Goal: Transaction & Acquisition: Download file/media

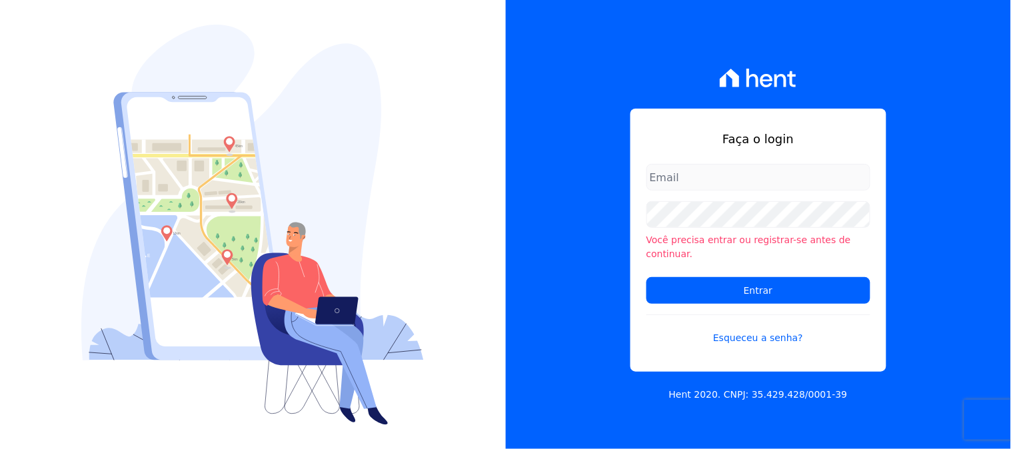
click at [714, 191] on input "email" at bounding box center [758, 177] width 224 height 27
click at [709, 184] on input "email" at bounding box center [758, 177] width 224 height 27
type input "contasareceber@ka.com.br"
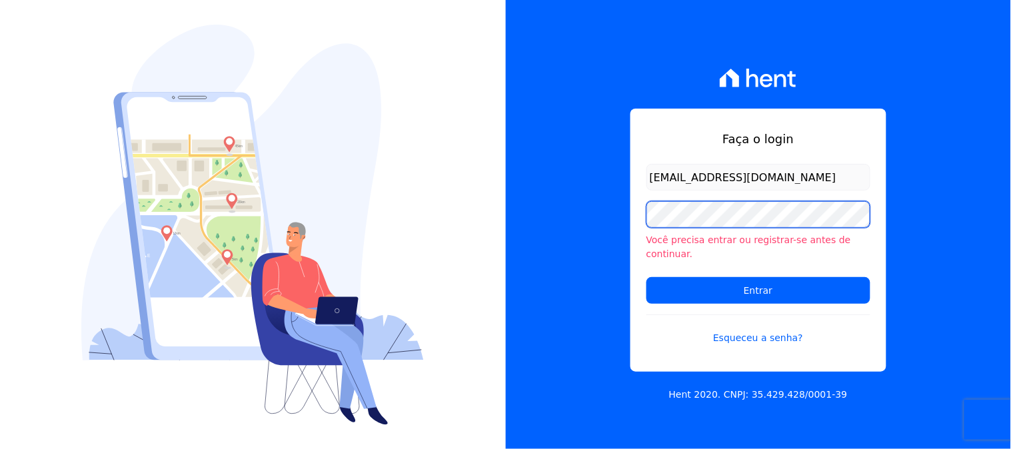
click at [646, 277] on input "Entrar" at bounding box center [758, 290] width 224 height 27
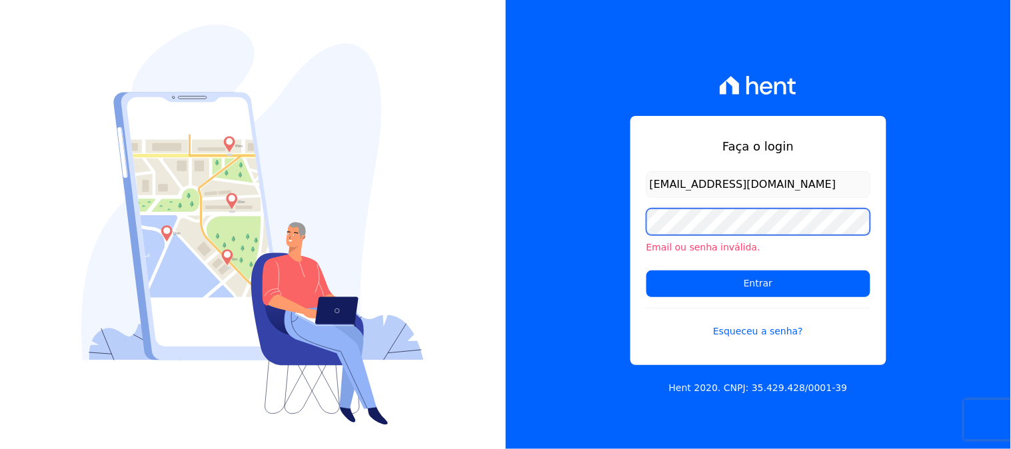
click at [646, 270] on input "Entrar" at bounding box center [758, 283] width 224 height 27
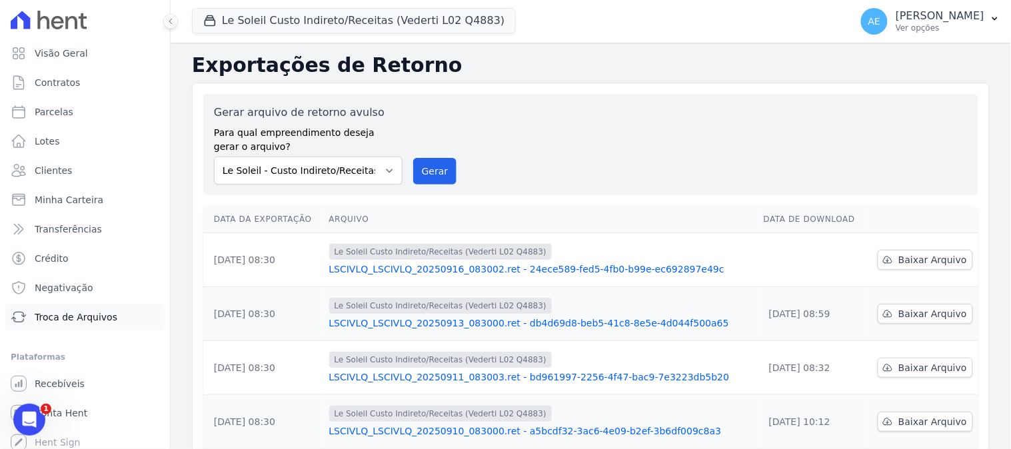
click at [91, 304] on link "Troca de Arquivos" at bounding box center [84, 317] width 159 height 27
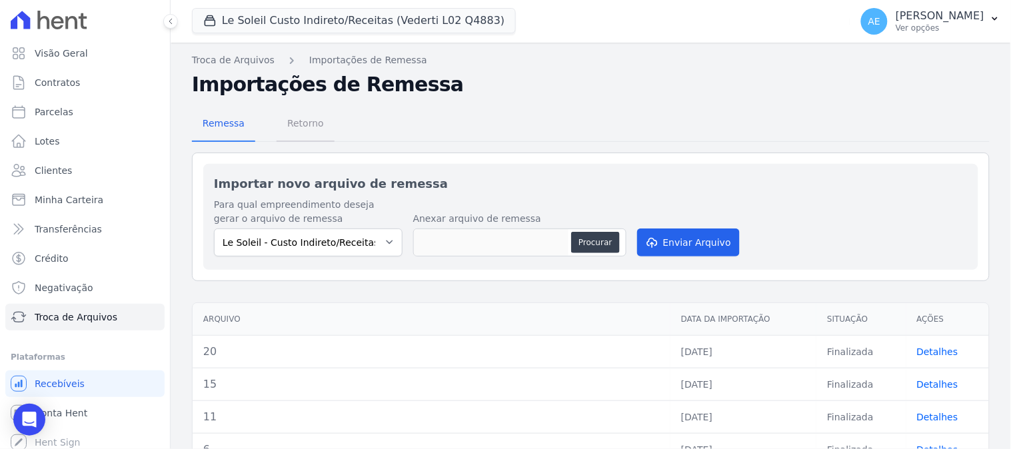
click at [323, 121] on link "Retorno" at bounding box center [305, 124] width 58 height 35
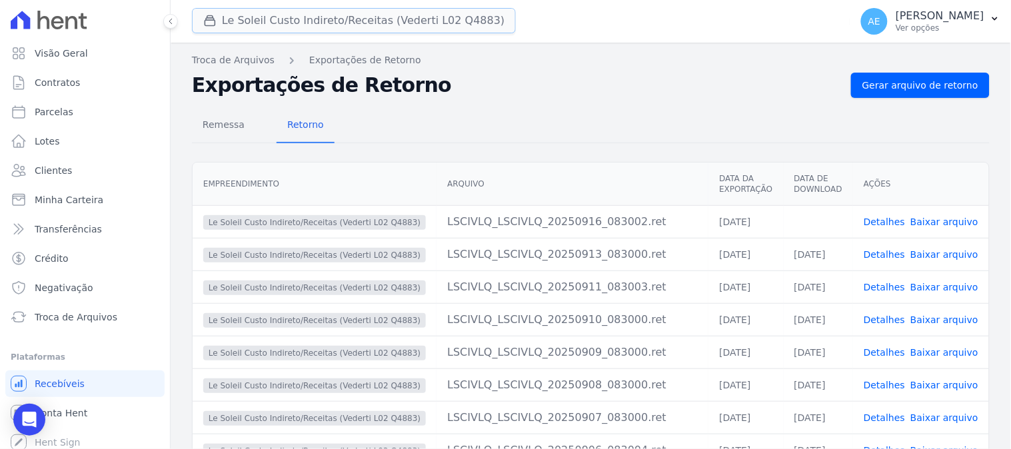
click at [255, 30] on button "Le Soleil Custo Indireto/Receitas (Vederti L02 Q4883)" at bounding box center [354, 20] width 324 height 25
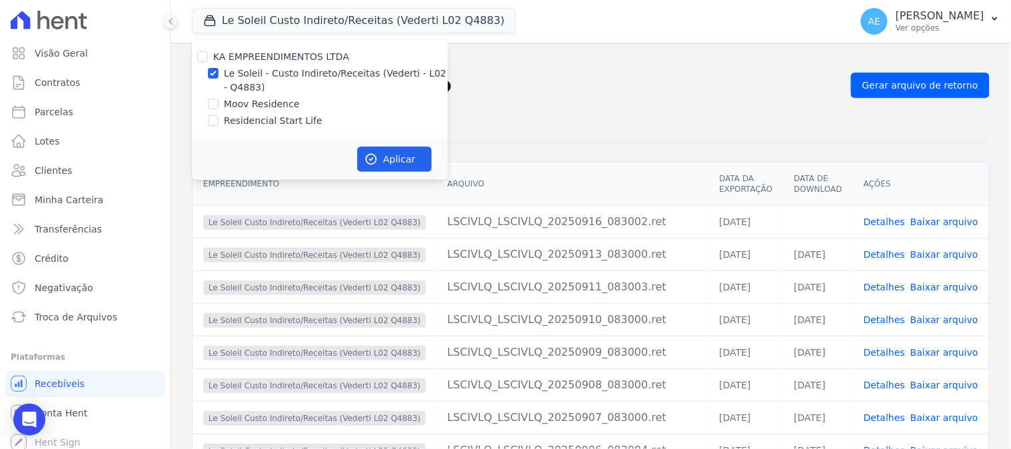
click at [567, 105] on div "Remessa Retorno Empreendimento Arquivo Data da Exportação Data de Download Açõe…" at bounding box center [590, 339] width 797 height 482
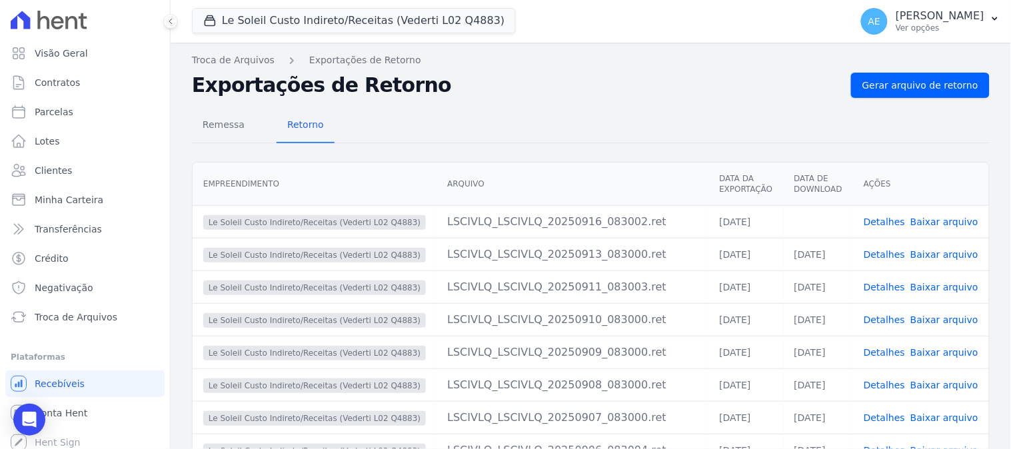
click at [928, 217] on link "Baixar arquivo" at bounding box center [944, 222] width 68 height 11
click at [300, 19] on button "Le Soleil Custo Indireto/Receitas (Vederti L02 Q4883)" at bounding box center [354, 20] width 324 height 25
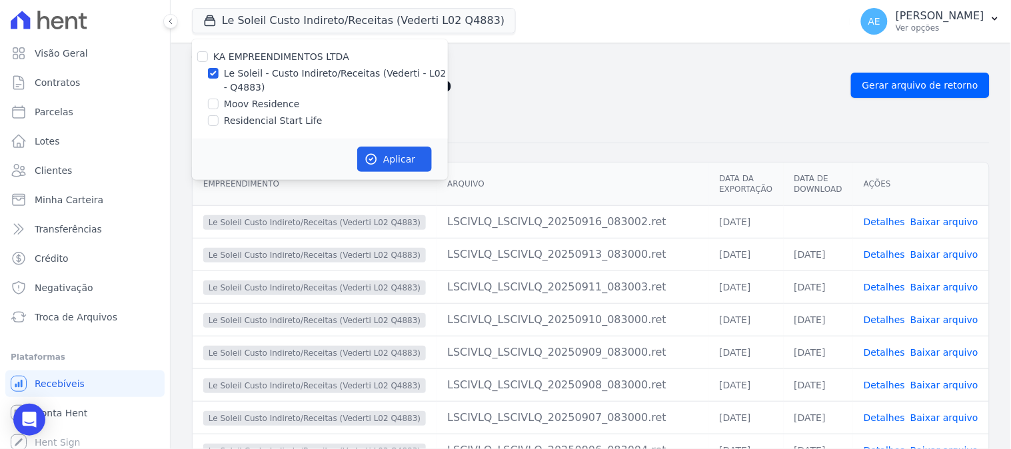
click at [250, 103] on label "Moov Residence" at bounding box center [262, 104] width 76 height 14
click at [219, 103] on input "Moov Residence" at bounding box center [213, 104] width 11 height 11
checkbox input "true"
click at [244, 81] on label "Le Soleil - Custo Indireto/Receitas (Vederti - L02 - Q4883)" at bounding box center [336, 81] width 224 height 28
click at [219, 79] on input "Le Soleil - Custo Indireto/Receitas (Vederti - L02 - Q4883)" at bounding box center [213, 73] width 11 height 11
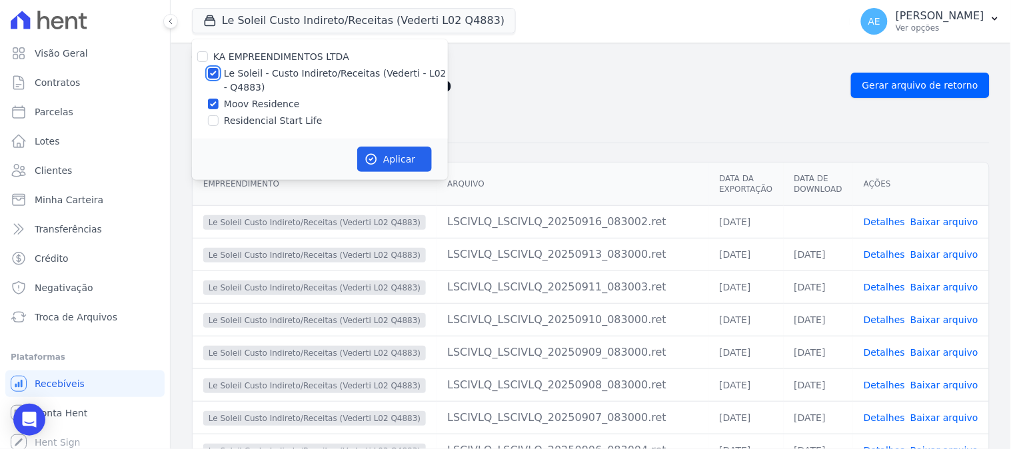
checkbox input "false"
click at [388, 151] on button "Aplicar" at bounding box center [394, 159] width 75 height 25
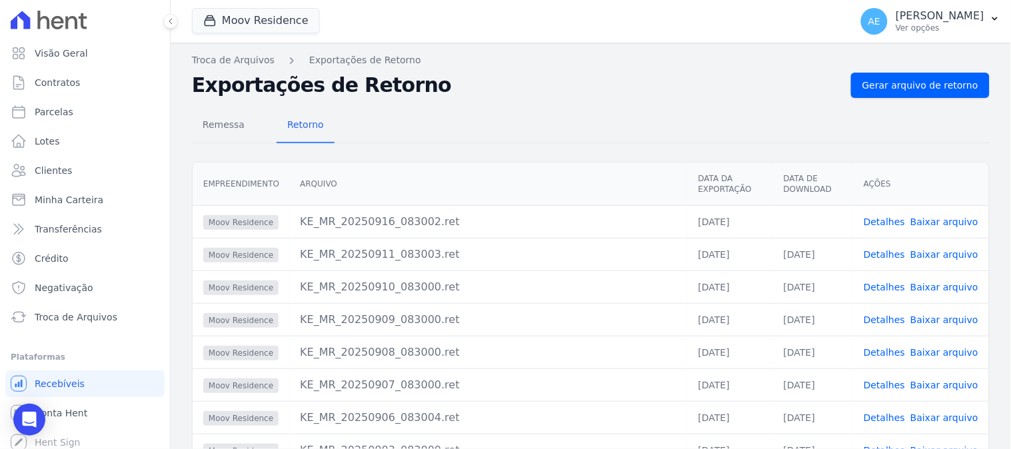
click at [945, 225] on link "Baixar arquivo" at bounding box center [944, 222] width 68 height 11
click at [225, 22] on button "Moov Residence" at bounding box center [256, 20] width 128 height 25
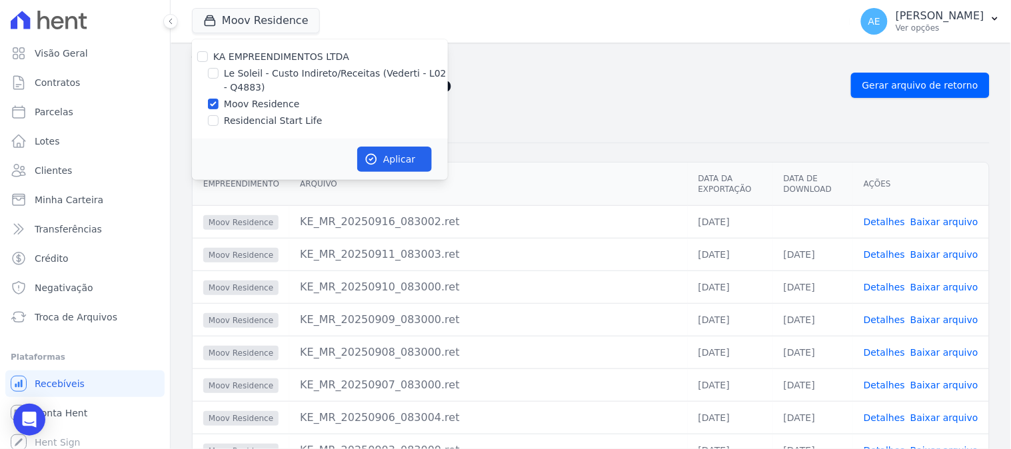
click at [244, 107] on label "Moov Residence" at bounding box center [262, 104] width 76 height 14
click at [219, 107] on input "Moov Residence" at bounding box center [213, 104] width 11 height 11
checkbox input "false"
click at [244, 115] on label "Residencial Start Life" at bounding box center [273, 121] width 99 height 14
click at [219, 115] on input "Residencial Start Life" at bounding box center [213, 120] width 11 height 11
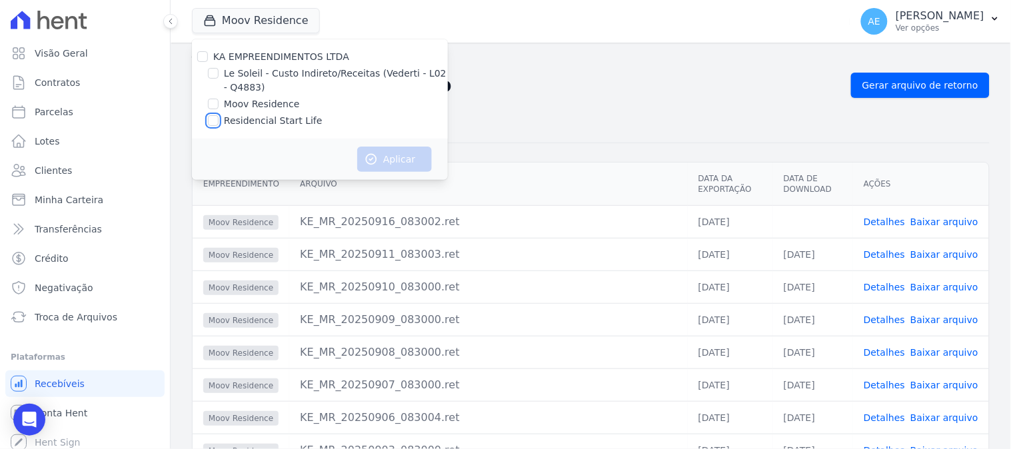
checkbox input "true"
click at [355, 145] on div "Aplicar" at bounding box center [320, 159] width 256 height 41
click at [378, 161] on button "Aplicar" at bounding box center [394, 159] width 75 height 25
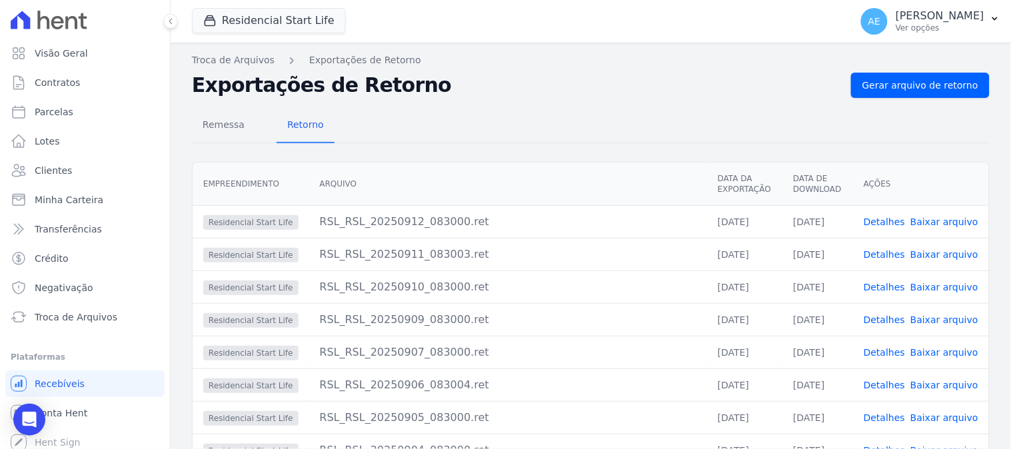
click at [944, 225] on link "Baixar arquivo" at bounding box center [944, 222] width 68 height 11
click at [641, 145] on div "Remessa Retorno Empreendimento Arquivo Data da Exportação Data de Download Açõe…" at bounding box center [590, 339] width 797 height 482
click at [496, 90] on h2 "Exportações de Retorno" at bounding box center [516, 85] width 648 height 24
